Goal: Information Seeking & Learning: Learn about a topic

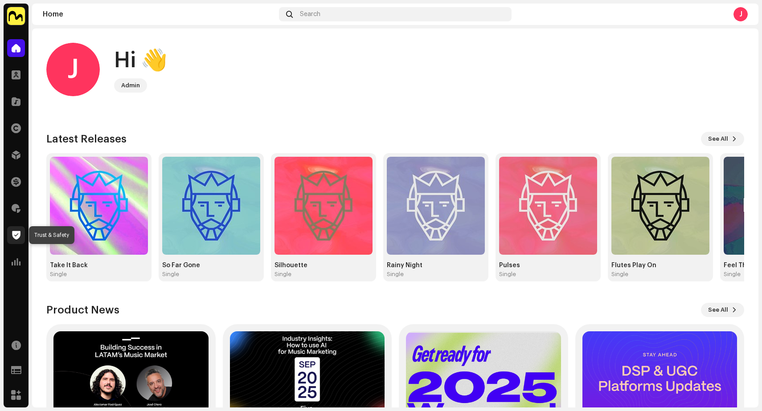
click at [16, 232] on span at bounding box center [16, 235] width 8 height 7
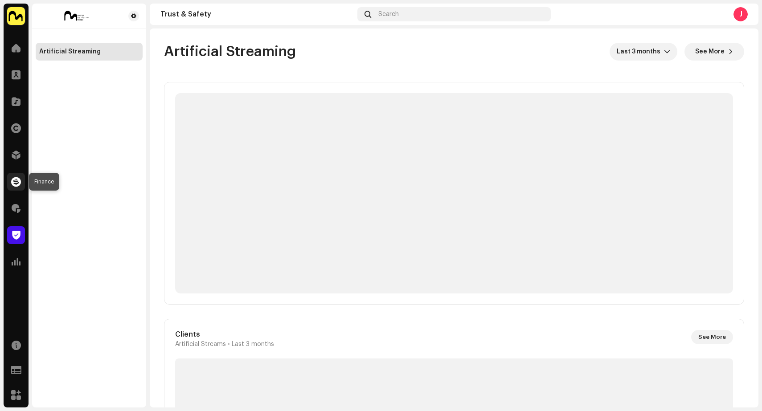
click at [17, 179] on span at bounding box center [16, 181] width 10 height 7
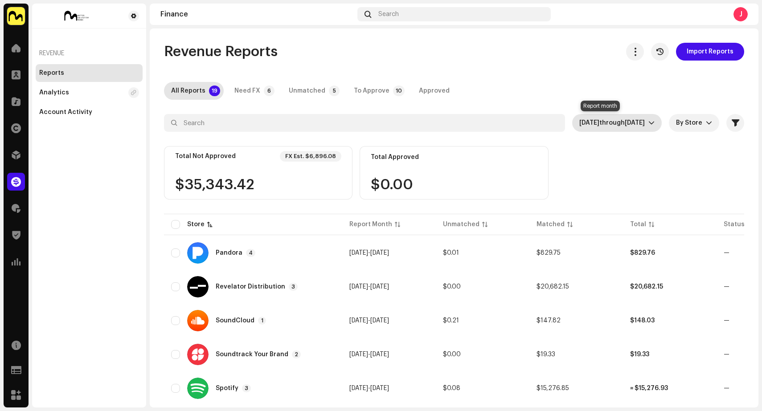
click at [599, 126] on span "through" at bounding box center [611, 123] width 25 height 6
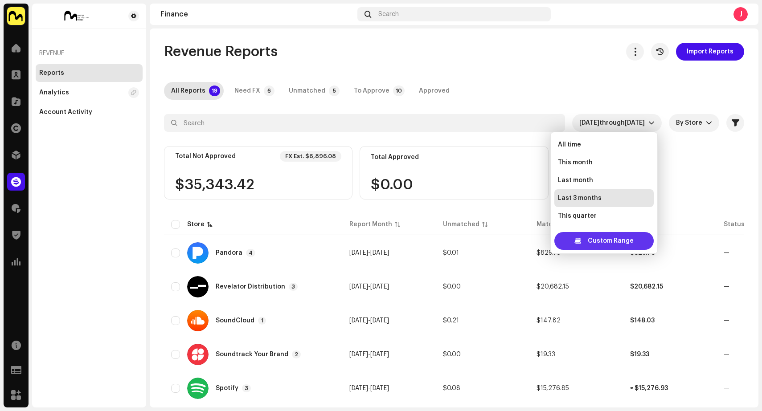
click at [592, 243] on span "Custom Range" at bounding box center [611, 241] width 46 height 18
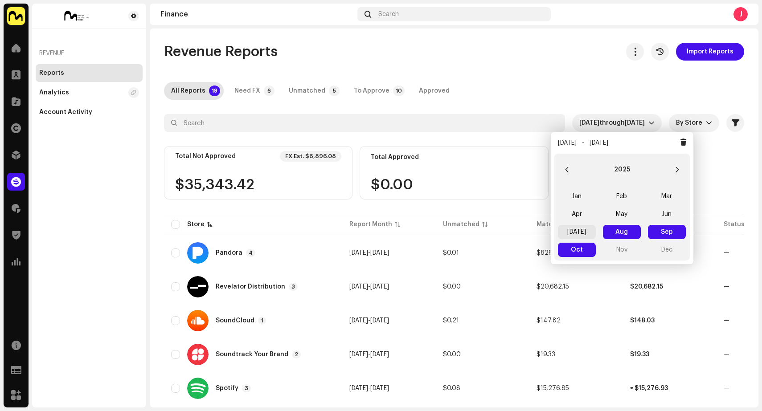
click at [576, 227] on span "Jul" at bounding box center [577, 232] width 38 height 14
click at [576, 227] on span "Jul Jul" at bounding box center [577, 232] width 38 height 14
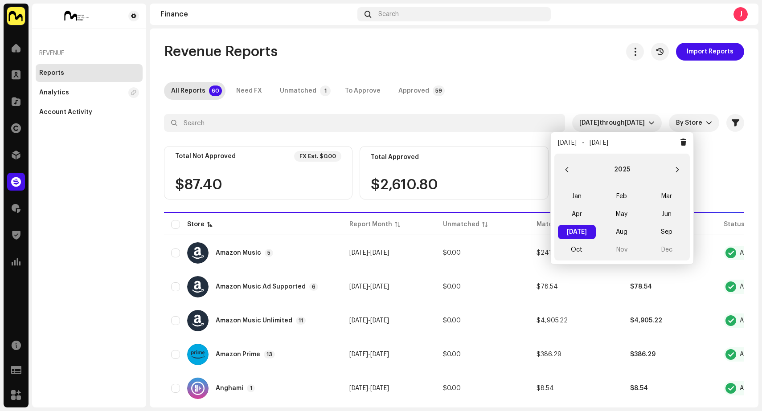
click at [616, 82] on div "All Reports 60 Need FX Unmatched 1 To Approve Approved 59" at bounding box center [454, 91] width 580 height 18
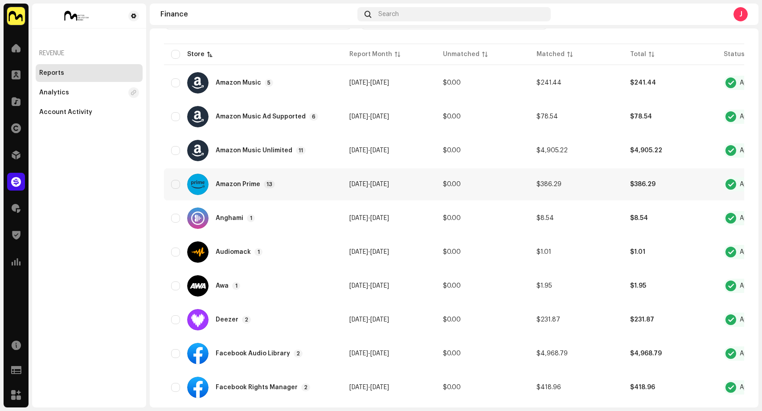
scroll to position [88, 0]
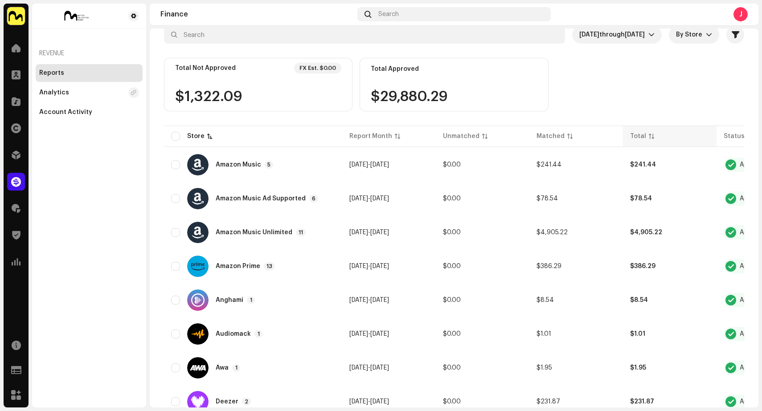
click at [638, 136] on div "Total" at bounding box center [638, 136] width 16 height 9
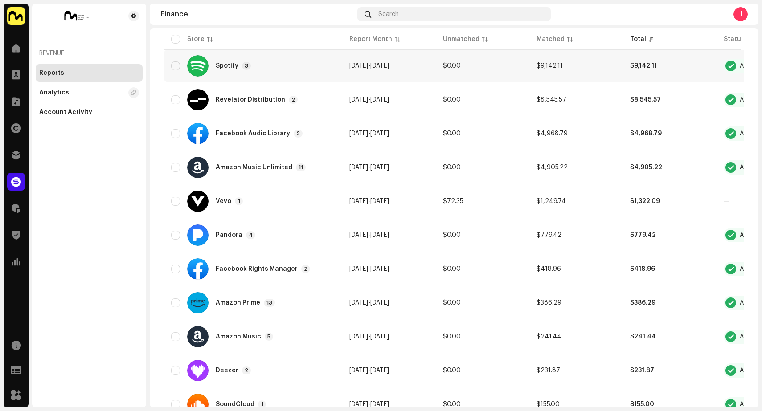
scroll to position [0, 0]
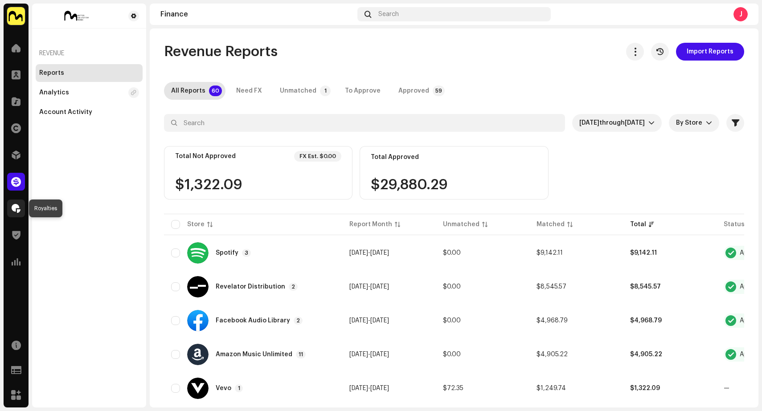
click at [18, 206] on span at bounding box center [16, 208] width 9 height 7
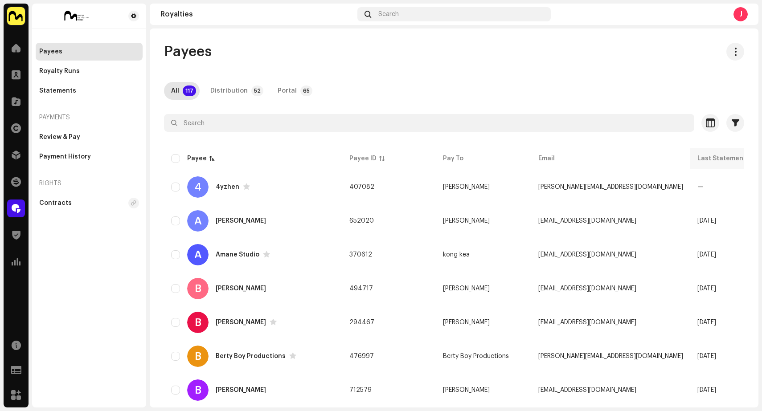
click at [698, 158] on div "Last Statement" at bounding box center [722, 158] width 49 height 9
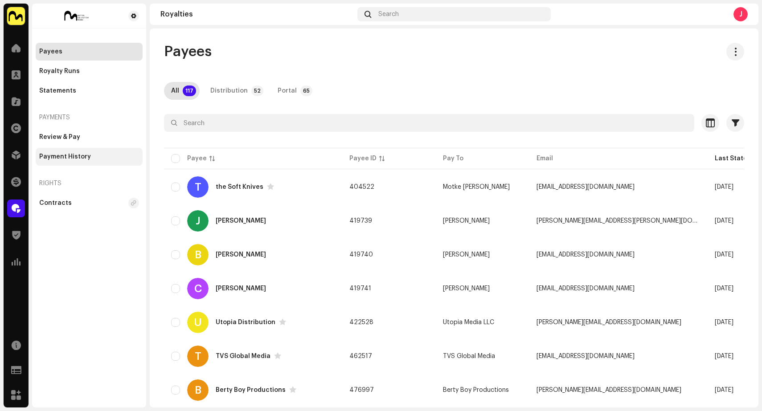
click at [73, 156] on div "Payment History" at bounding box center [65, 156] width 52 height 7
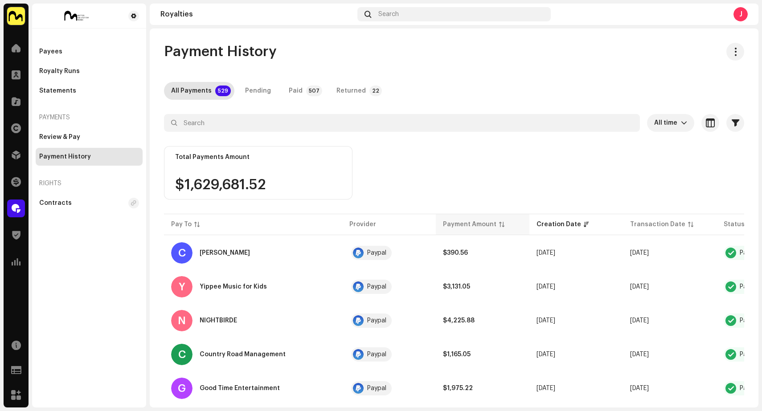
click at [465, 222] on div "Payment Amount" at bounding box center [469, 224] width 53 height 9
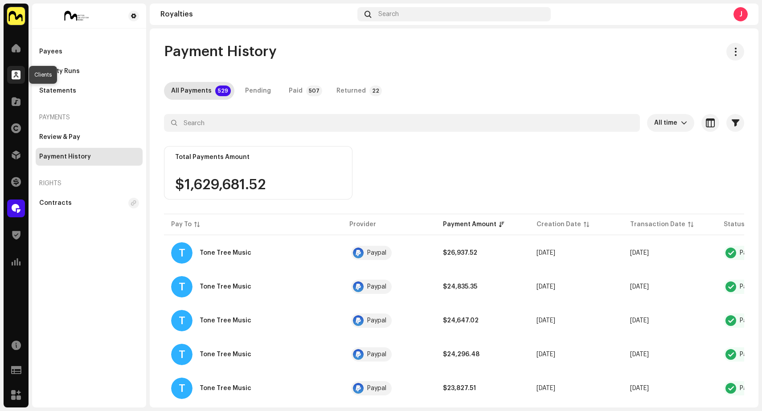
click at [14, 74] on span at bounding box center [16, 74] width 9 height 7
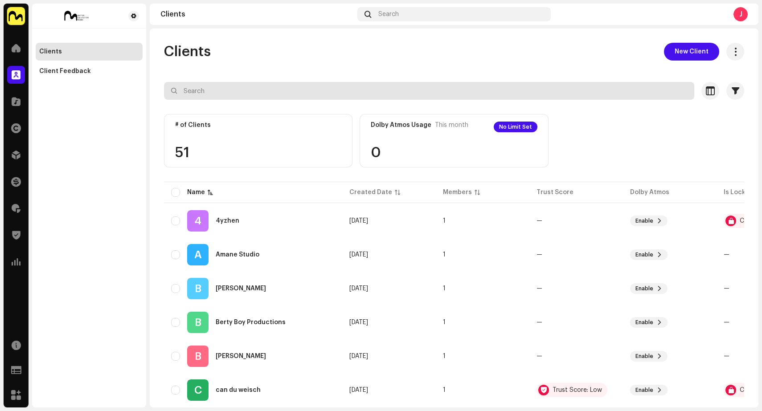
click at [232, 89] on input "text" at bounding box center [429, 91] width 530 height 18
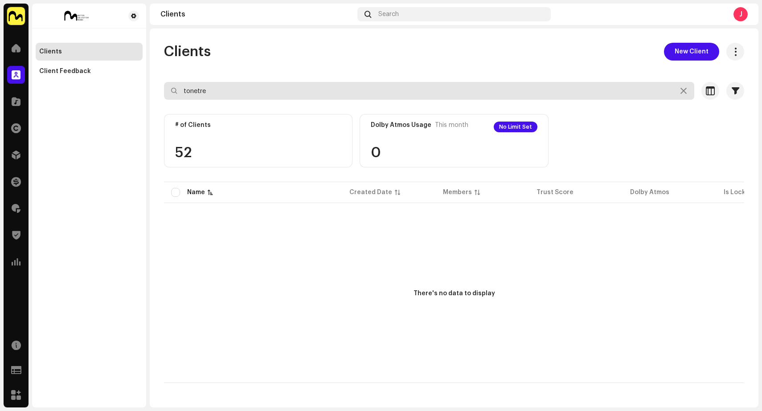
click at [222, 92] on input "tonetre" at bounding box center [429, 91] width 530 height 18
click at [220, 94] on input "tone" at bounding box center [429, 91] width 530 height 18
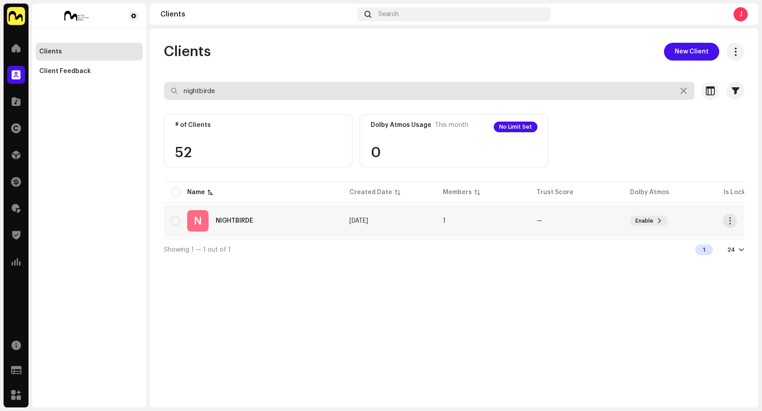
type input "nightbirde"
click at [231, 219] on div "NIGHTBIRDE" at bounding box center [234, 221] width 37 height 6
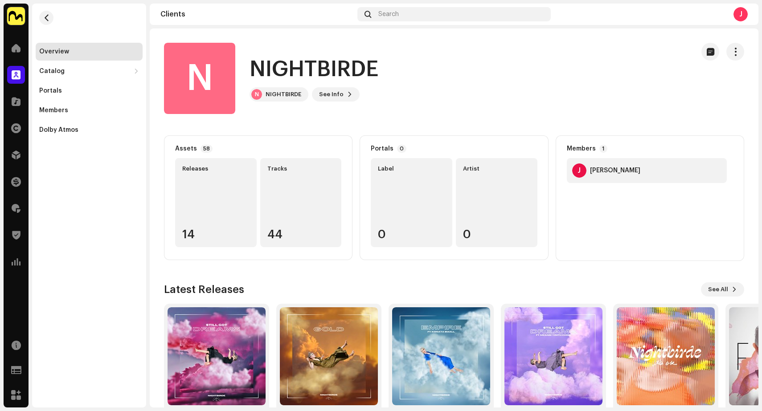
click at [277, 235] on div "44" at bounding box center [300, 235] width 67 height 12
click at [53, 70] on div "Catalog" at bounding box center [51, 71] width 25 height 7
click at [56, 89] on div "Releases" at bounding box center [57, 90] width 29 height 7
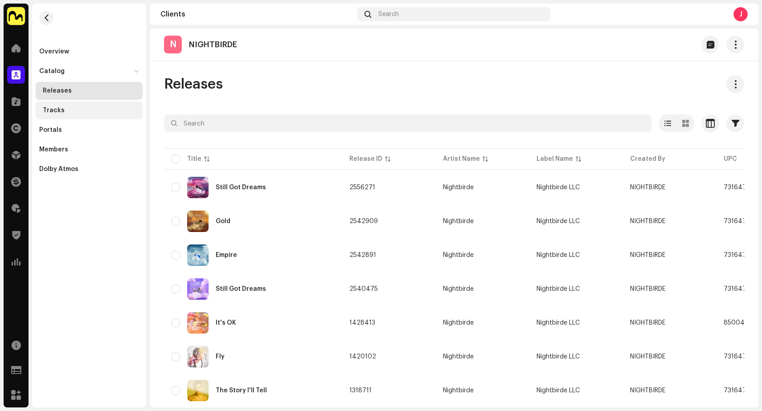
click at [64, 109] on div "Tracks" at bounding box center [91, 110] width 96 height 7
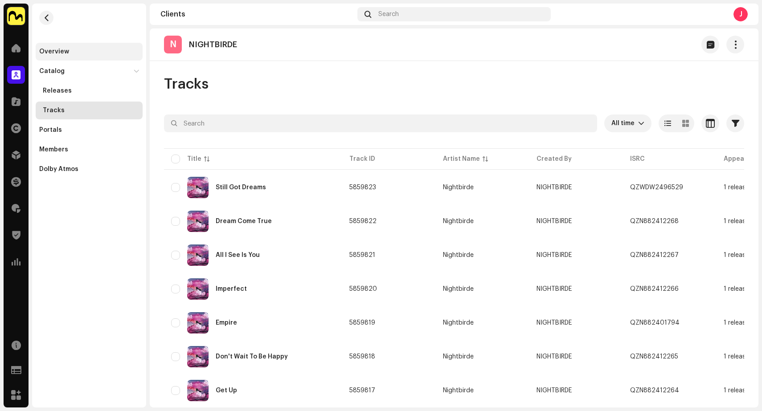
click at [63, 52] on div "Overview" at bounding box center [54, 51] width 30 height 7
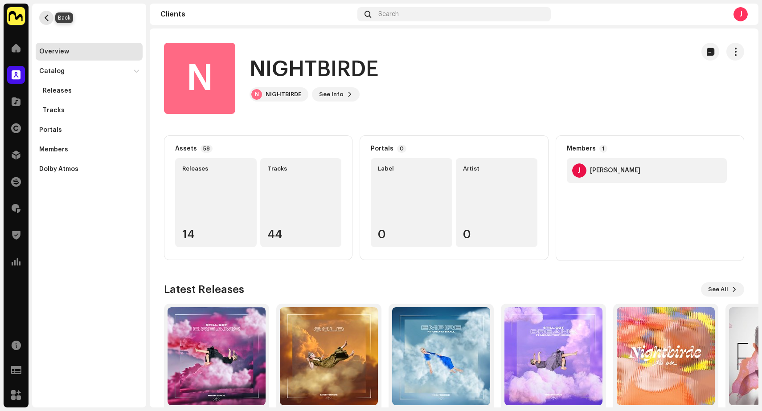
click at [44, 15] on span "button" at bounding box center [46, 17] width 7 height 7
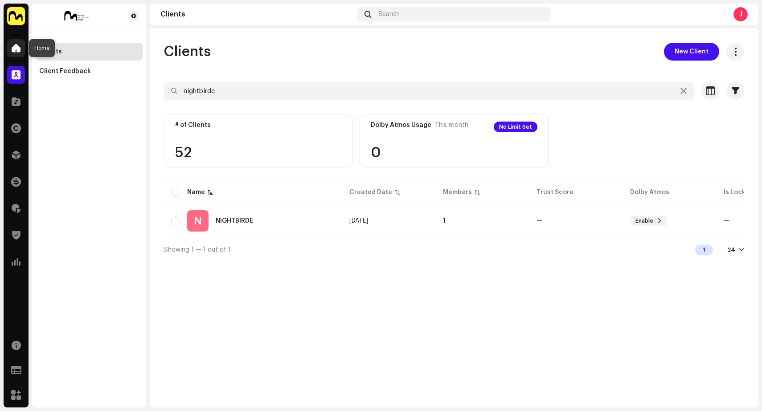
click at [19, 49] on span at bounding box center [16, 48] width 9 height 7
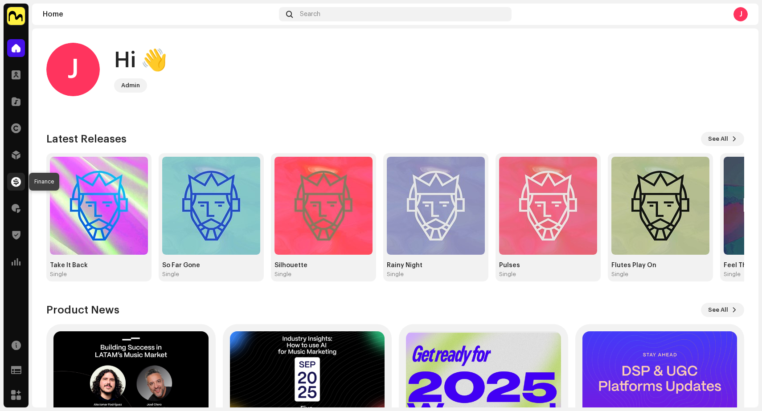
click at [16, 183] on span at bounding box center [16, 181] width 10 height 7
